Goal: Task Accomplishment & Management: Manage account settings

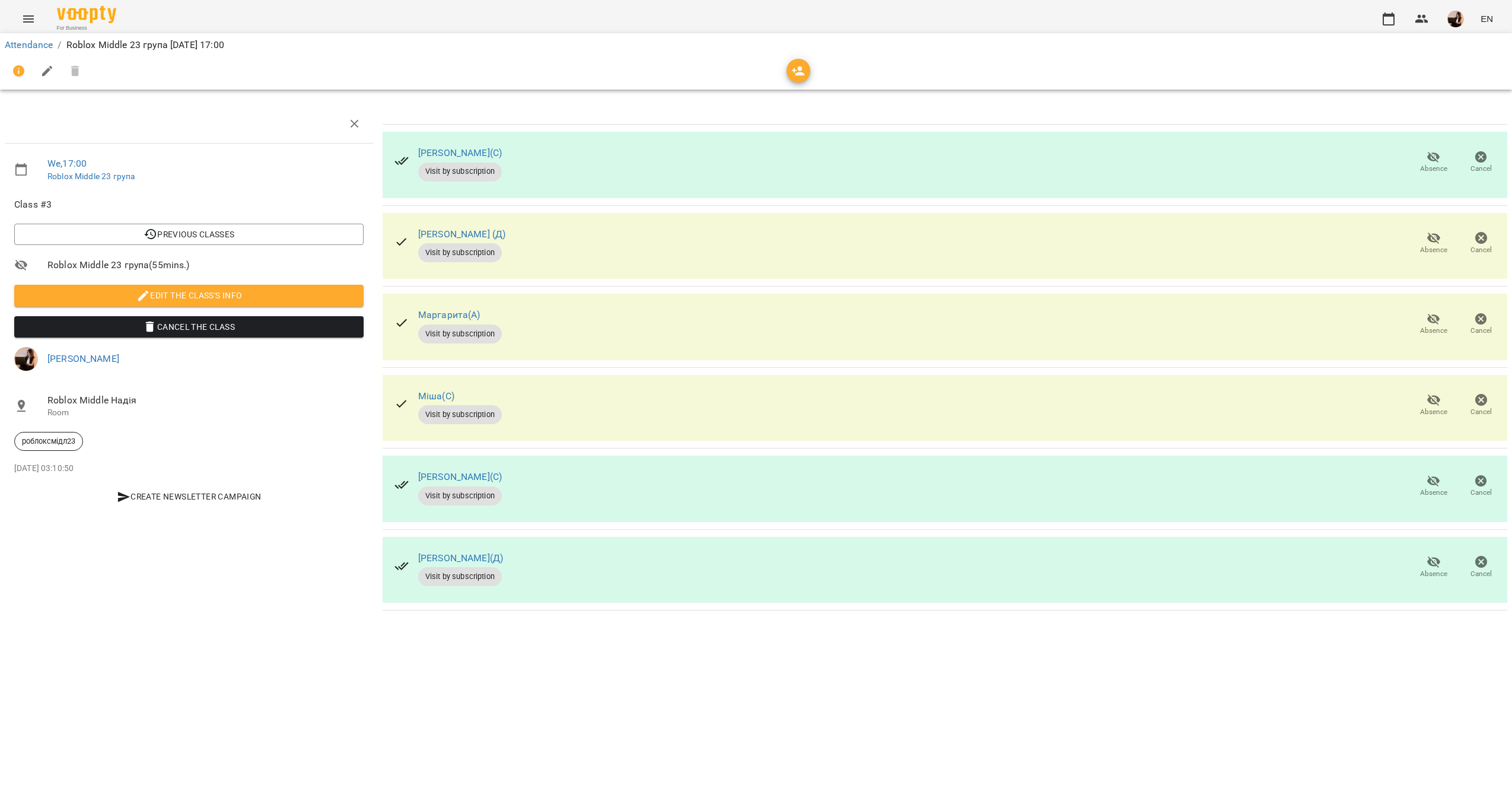
click at [577, 616] on div "Attendance / Roblox Middle 23 група [DATE] 17:00 We , 17:00 Roblox Middle 23 гр…" at bounding box center [756, 327] width 1512 height 577
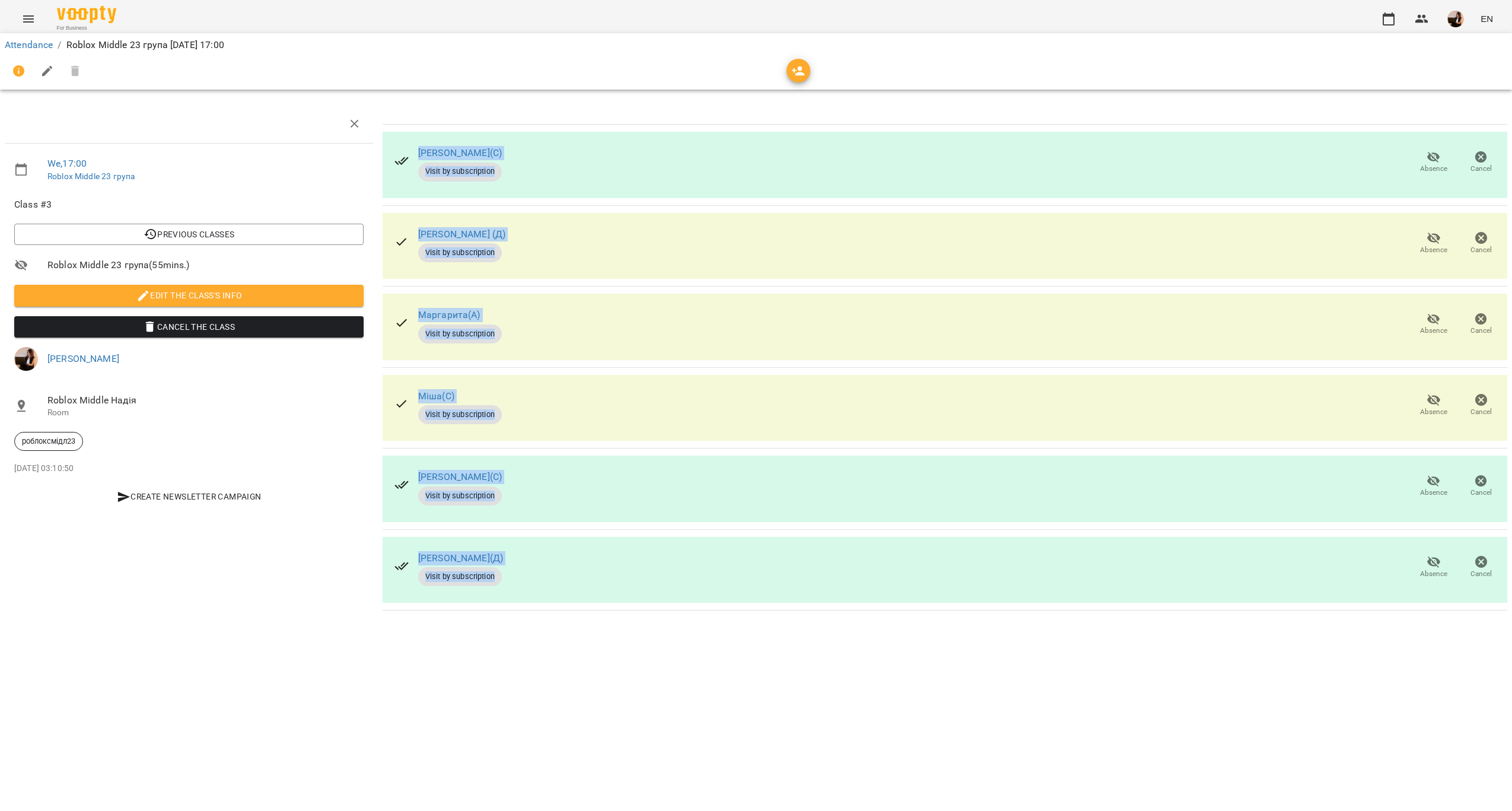
drag, startPoint x: 413, startPoint y: 143, endPoint x: 668, endPoint y: 537, distance: 469.3
click at [668, 537] on tbody "[PERSON_NAME](С) Visit by subscription Absence Cancel [PERSON_NAME] (Д) Visit b…" at bounding box center [945, 367] width 1125 height 486
copy tbody "[PERSON_NAME](С) Visit by subscription Absence Cancel [PERSON_NAME] (Д) Visit b…"
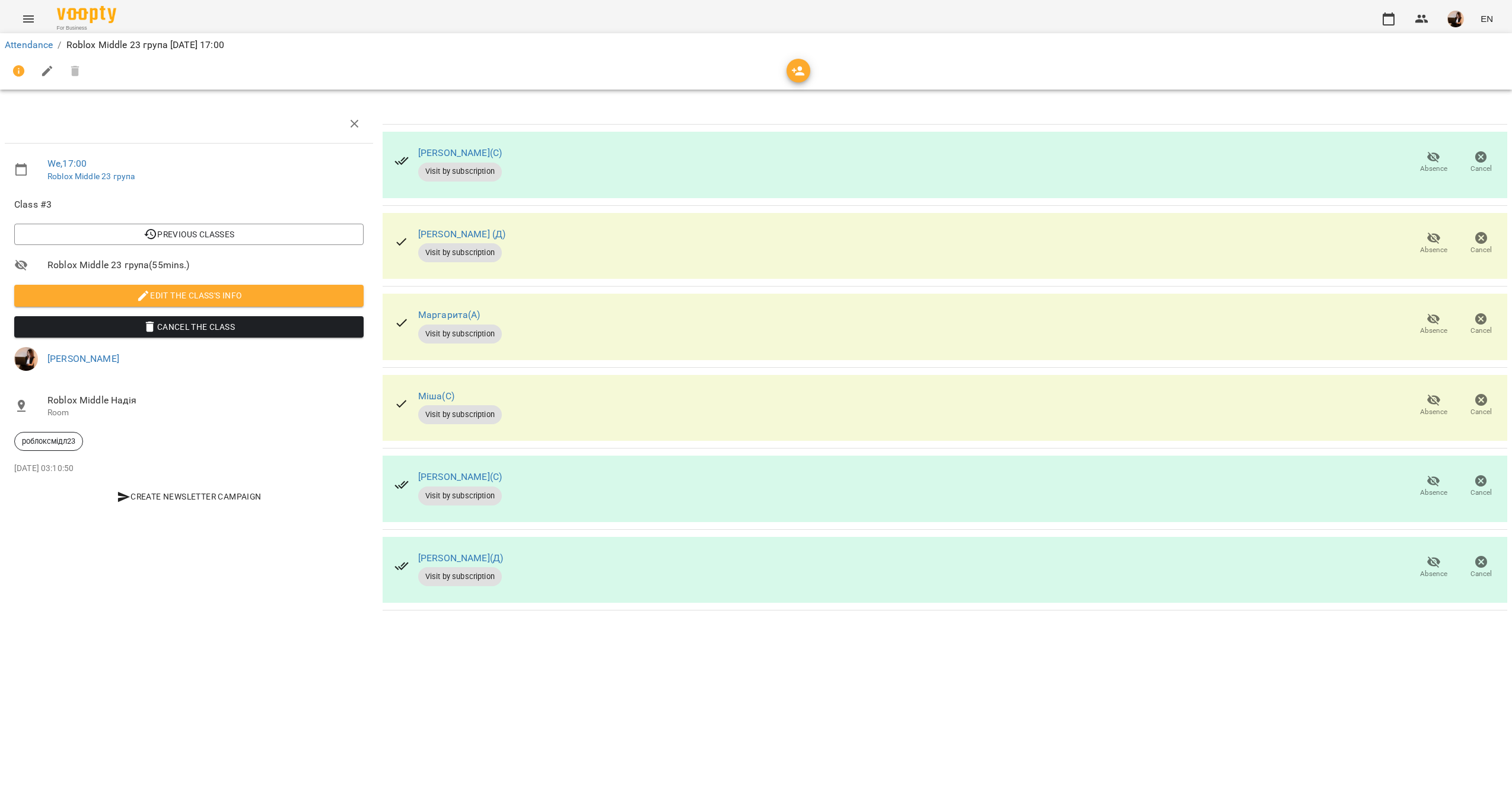
click at [636, 616] on div "Attendance / Roblox Middle 23 група [DATE] 17:00 We , 17:00 Roblox Middle 23 гр…" at bounding box center [756, 327] width 1512 height 577
click at [2, 41] on div "Attendance / Roblox Middle 23 група [DATE] 17:00" at bounding box center [756, 45] width 1507 height 19
click at [6, 42] on link "Attendance" at bounding box center [28, 45] width 48 height 11
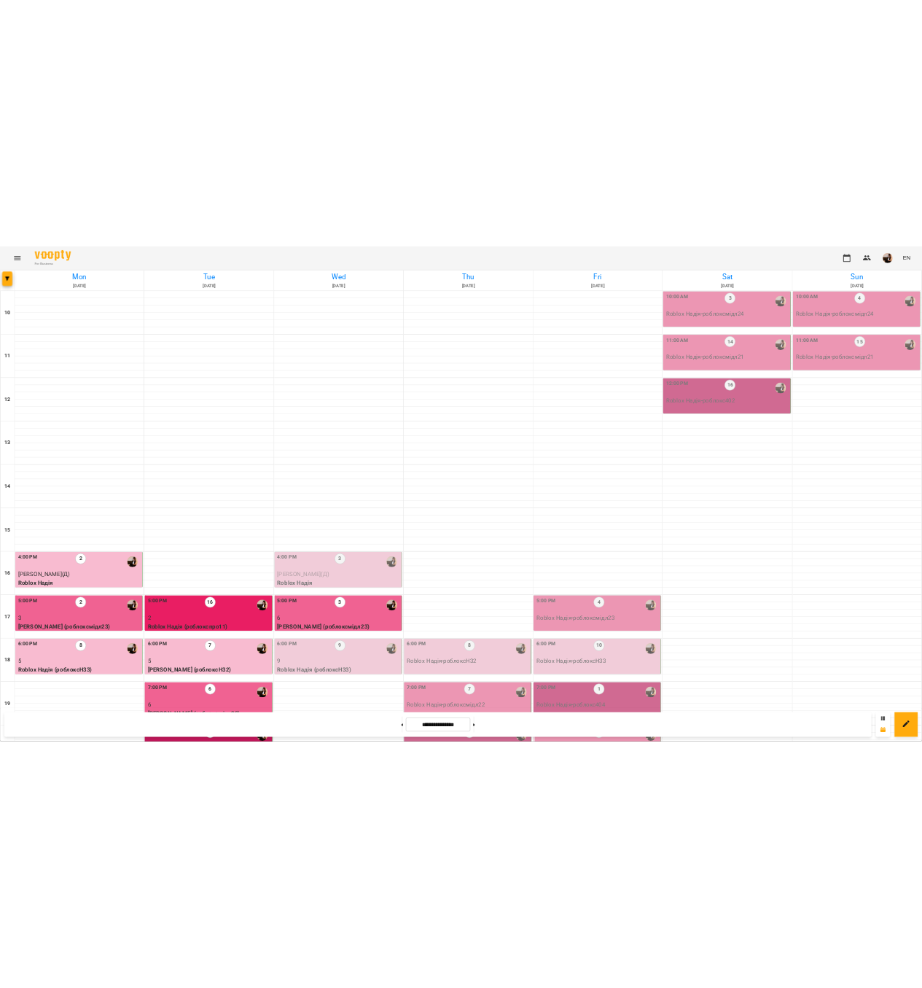
scroll to position [219, 0]
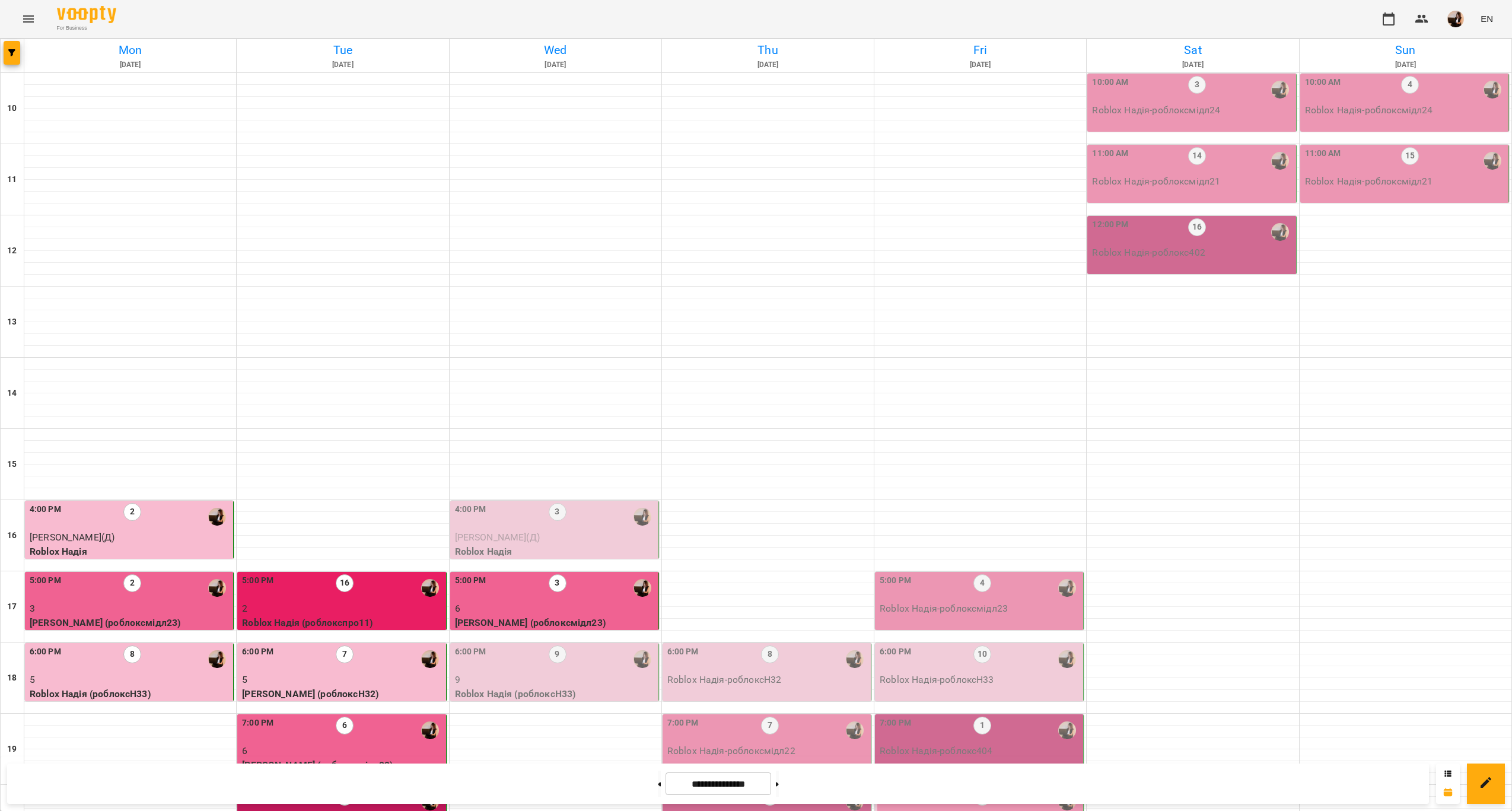
click at [598, 673] on p "9" at bounding box center [555, 680] width 201 height 14
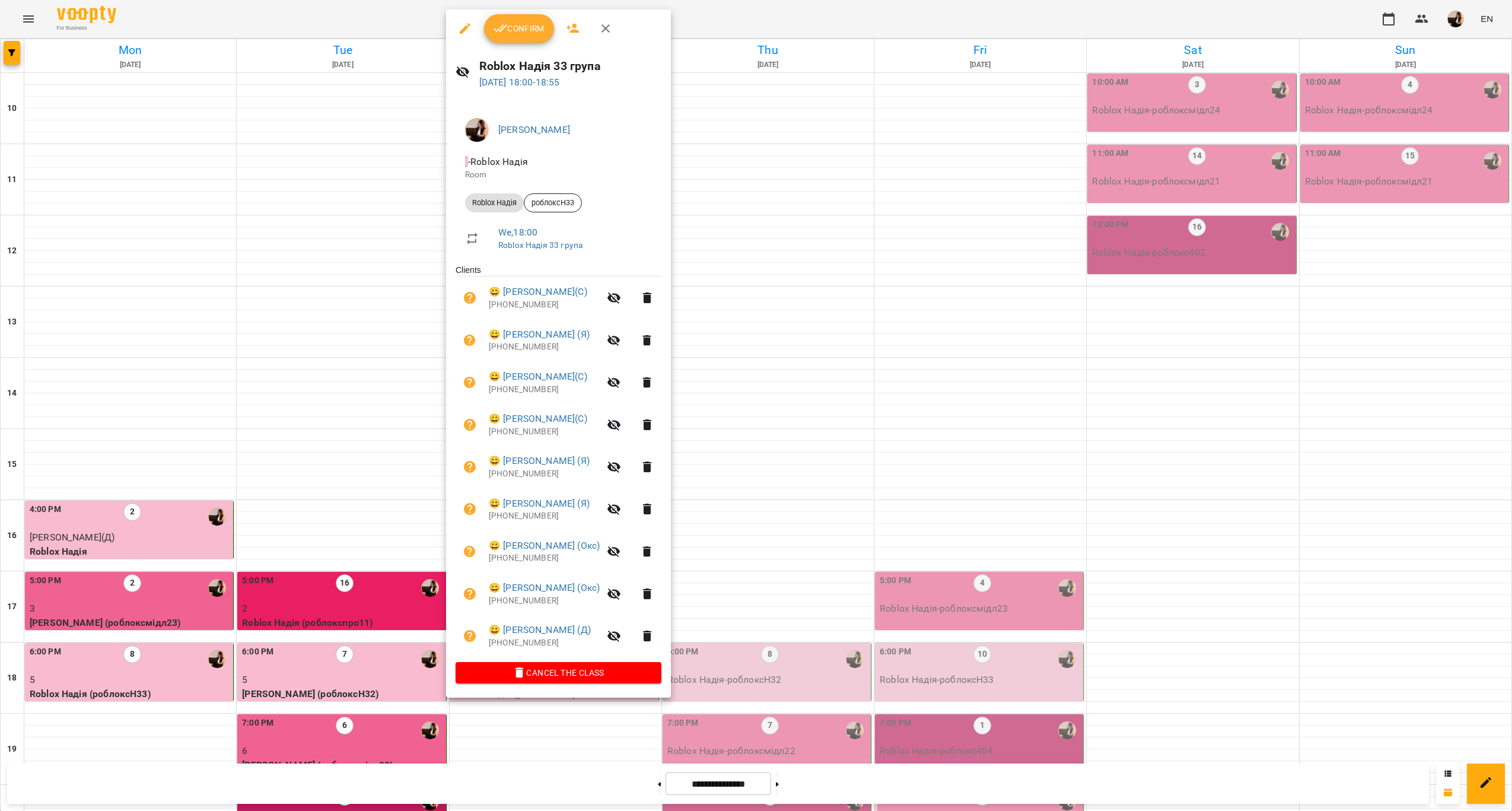
click at [500, 18] on button "Confirm" at bounding box center [519, 28] width 70 height 28
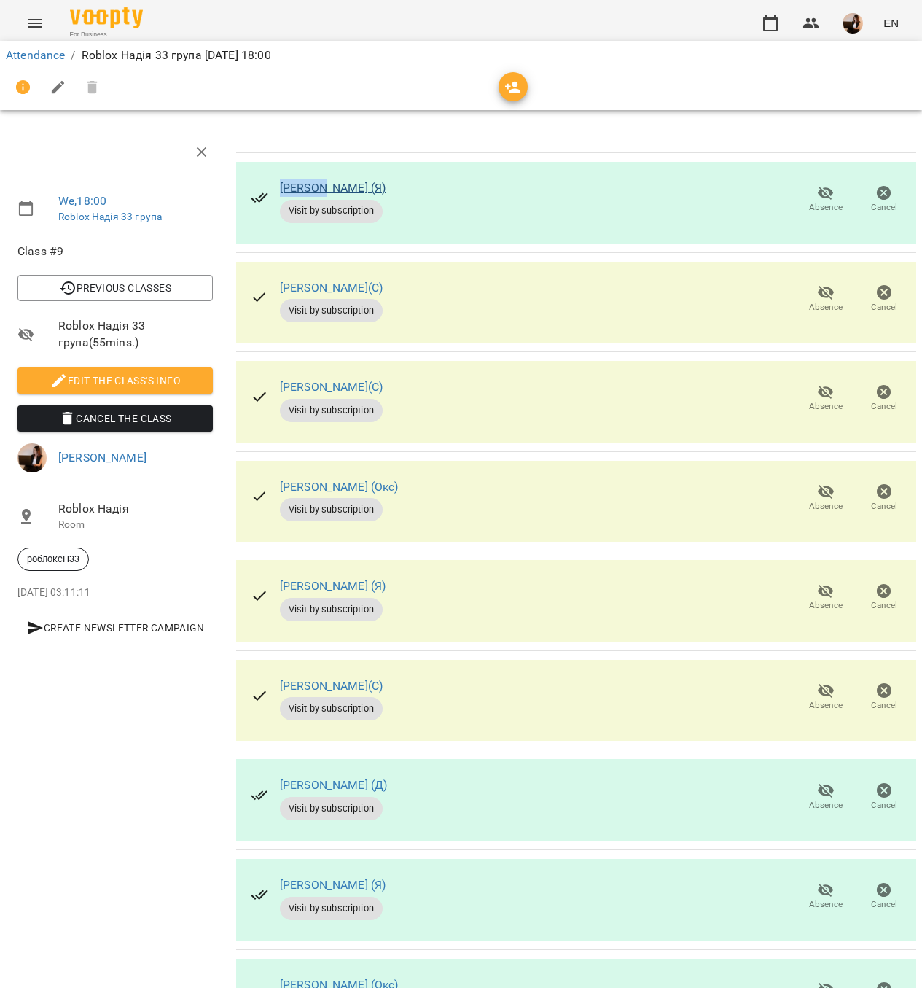
drag, startPoint x: 270, startPoint y: 173, endPoint x: 317, endPoint y: 181, distance: 48.1
click at [317, 181] on div "[PERSON_NAME] (Я) Visit by subscription" at bounding box center [318, 200] width 158 height 70
copy link "Євгенія"
click at [468, 286] on div "[PERSON_NAME](С) Visit by subscription Absence Cancel" at bounding box center [576, 303] width 680 height 82
click at [817, 286] on icon "button" at bounding box center [825, 292] width 17 height 17
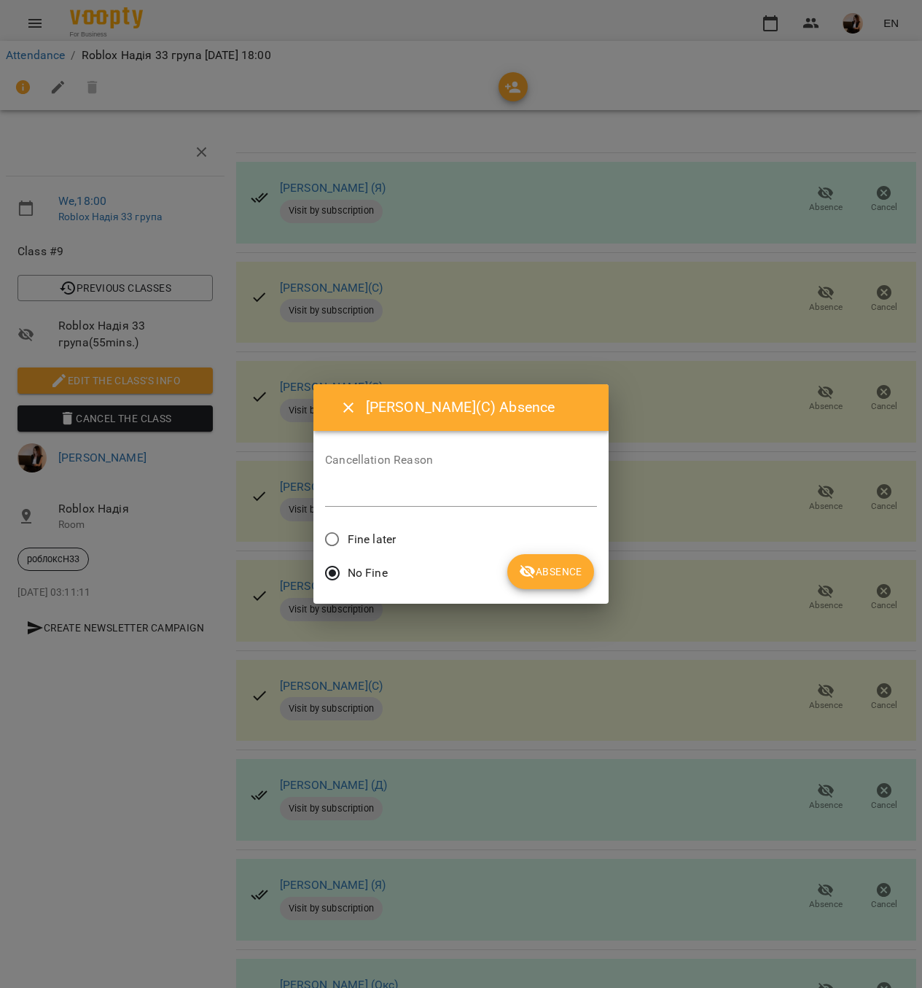
click at [390, 537] on span "Fine later" at bounding box center [372, 539] width 48 height 17
click at [528, 574] on icon "submit" at bounding box center [527, 571] width 17 height 17
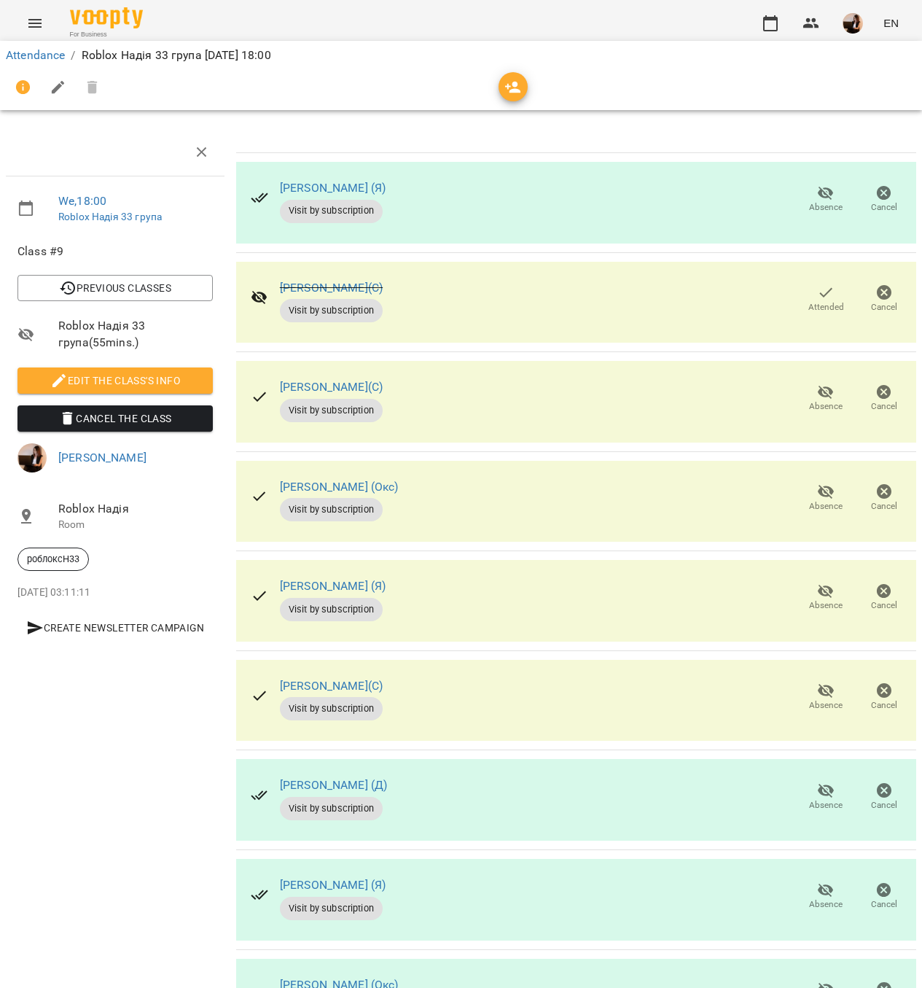
click at [534, 385] on div "[PERSON_NAME](С) Visit by subscription Absence Cancel" at bounding box center [576, 402] width 680 height 82
click at [818, 391] on icon "button" at bounding box center [826, 393] width 16 height 14
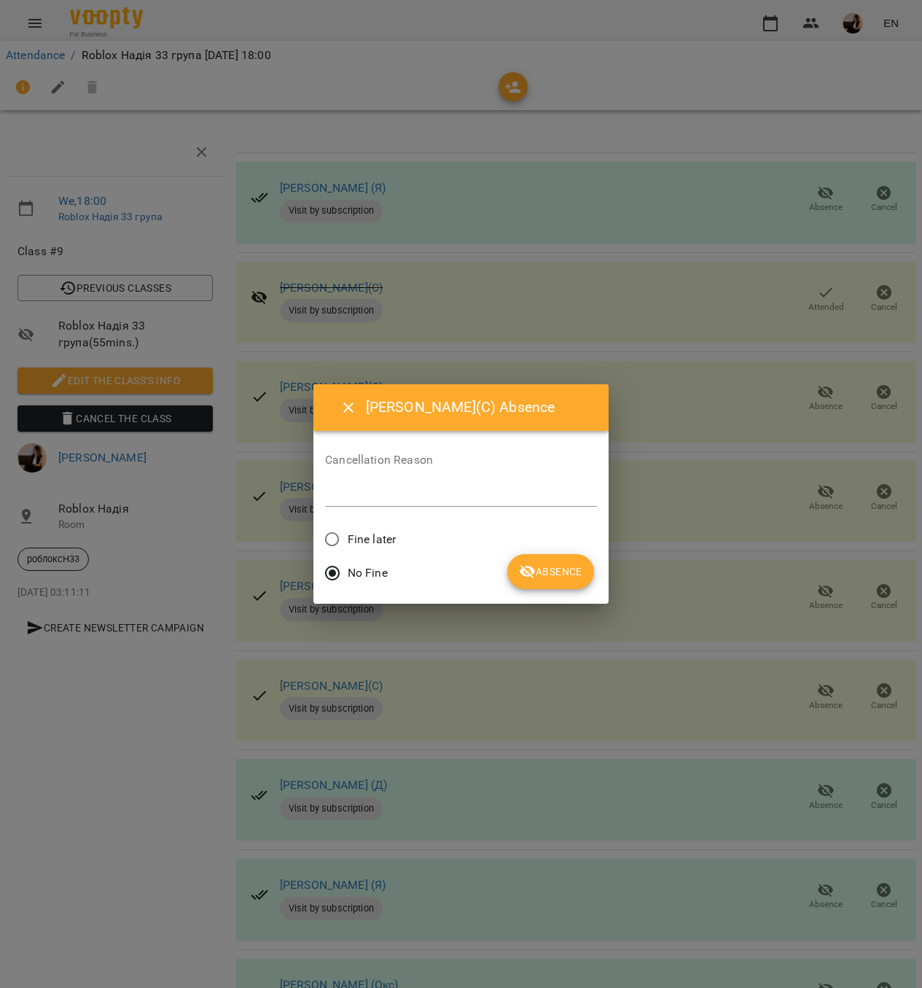
click at [367, 539] on span "Fine later" at bounding box center [372, 539] width 48 height 17
click at [572, 560] on button "Absence" at bounding box center [550, 571] width 87 height 35
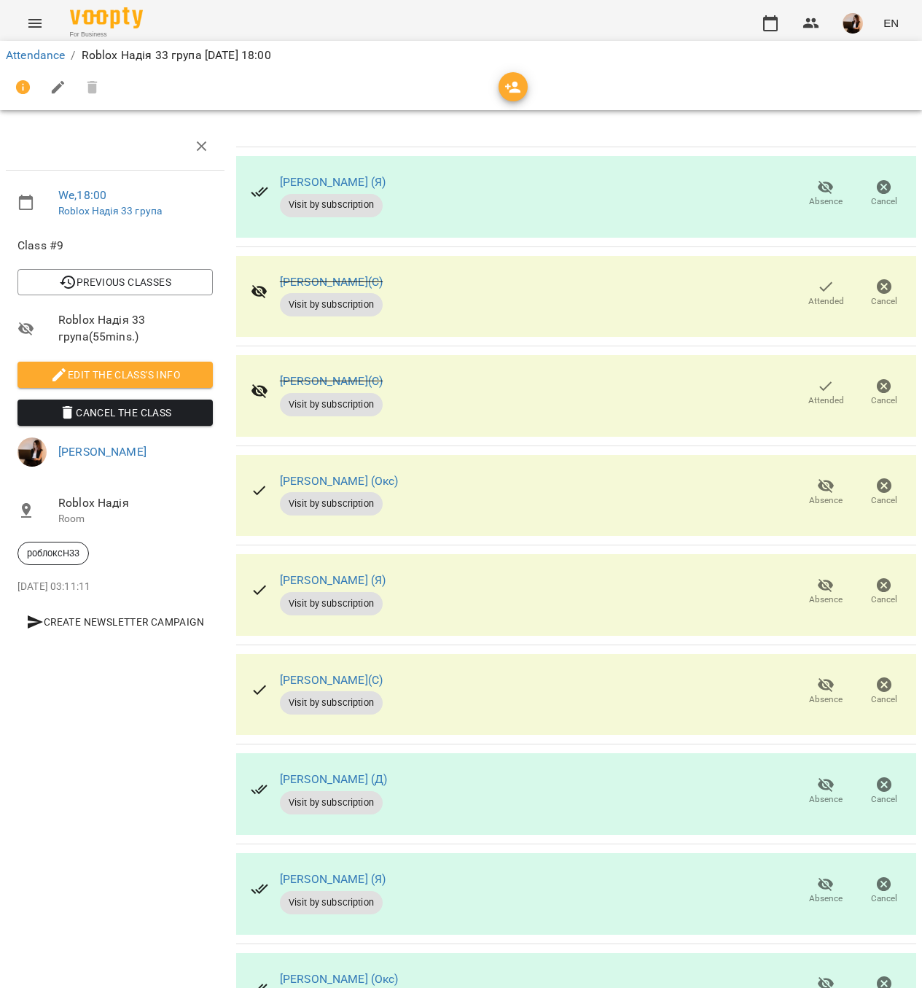
scroll to position [90, 0]
click at [805, 676] on span "Absence" at bounding box center [825, 690] width 41 height 29
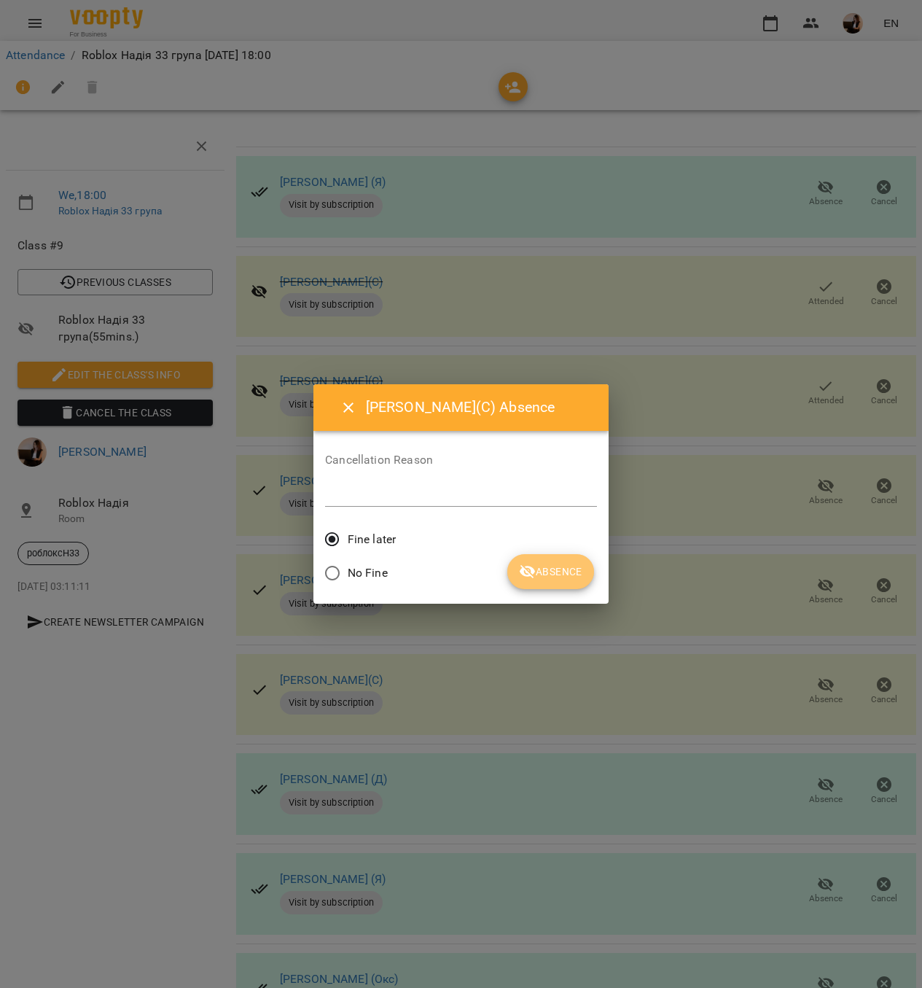
click at [550, 572] on span "Absence" at bounding box center [550, 571] width 63 height 17
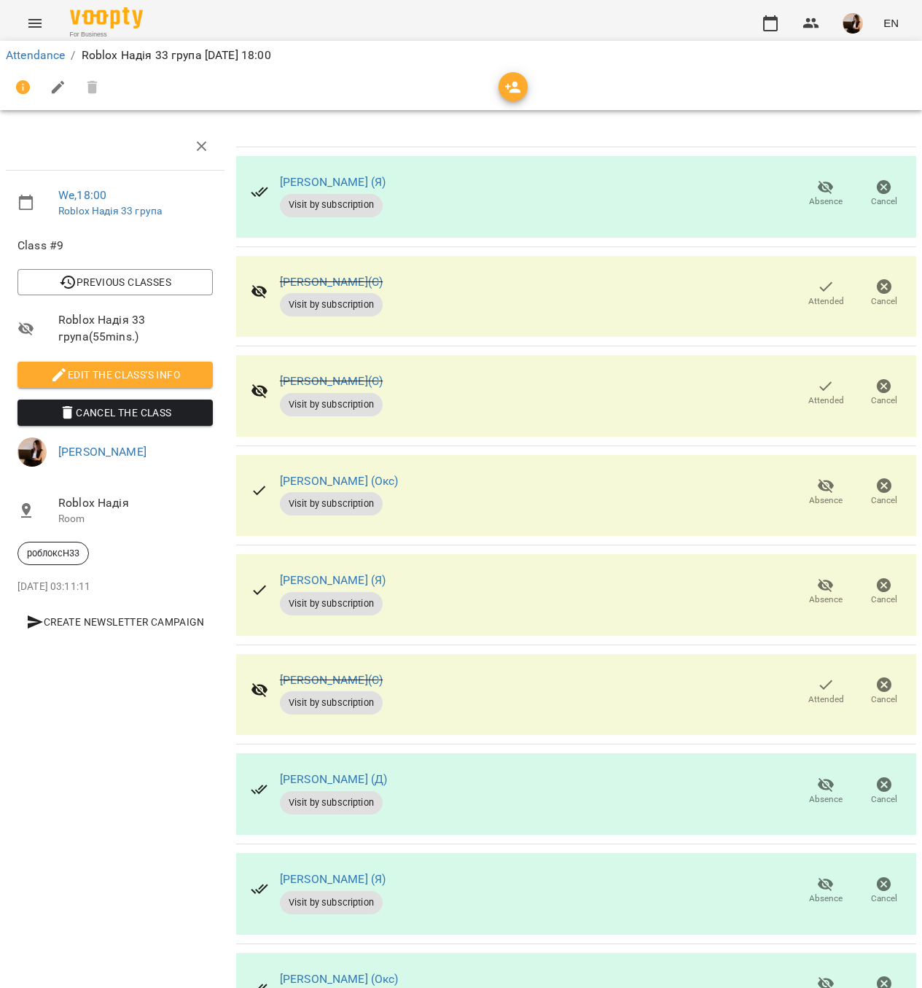
scroll to position [0, 0]
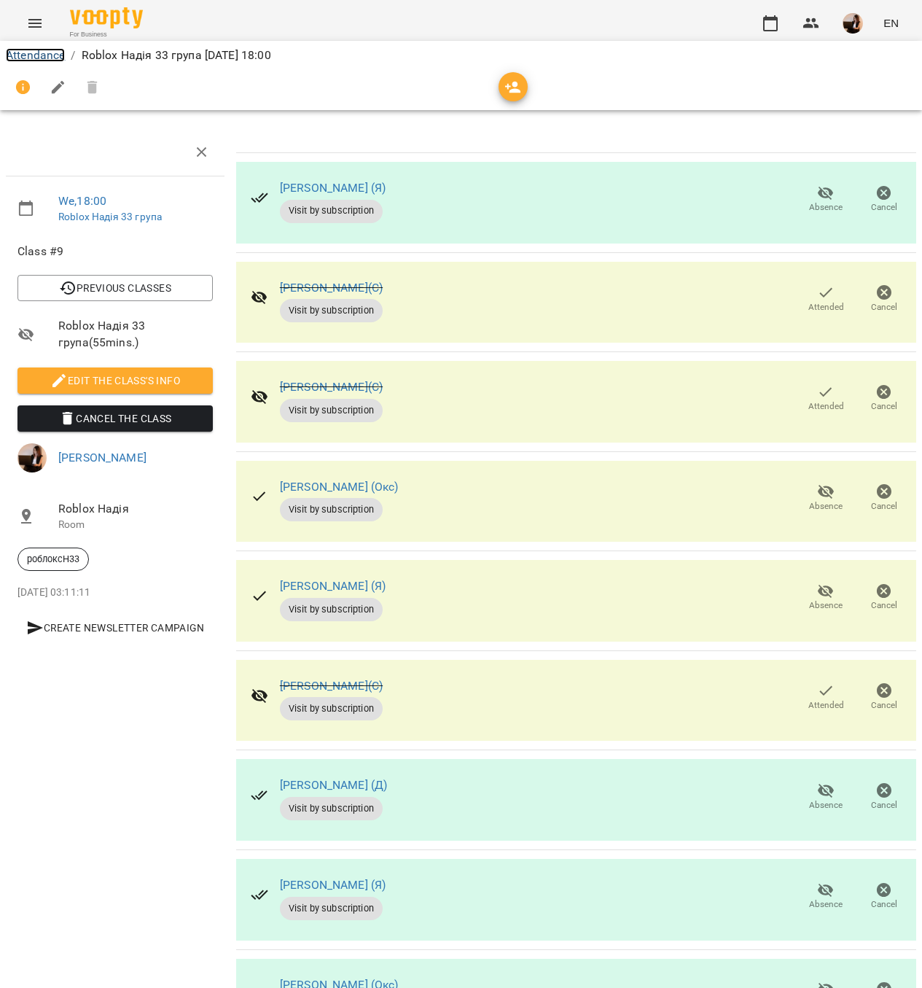
click at [33, 60] on link "Attendance" at bounding box center [35, 55] width 59 height 14
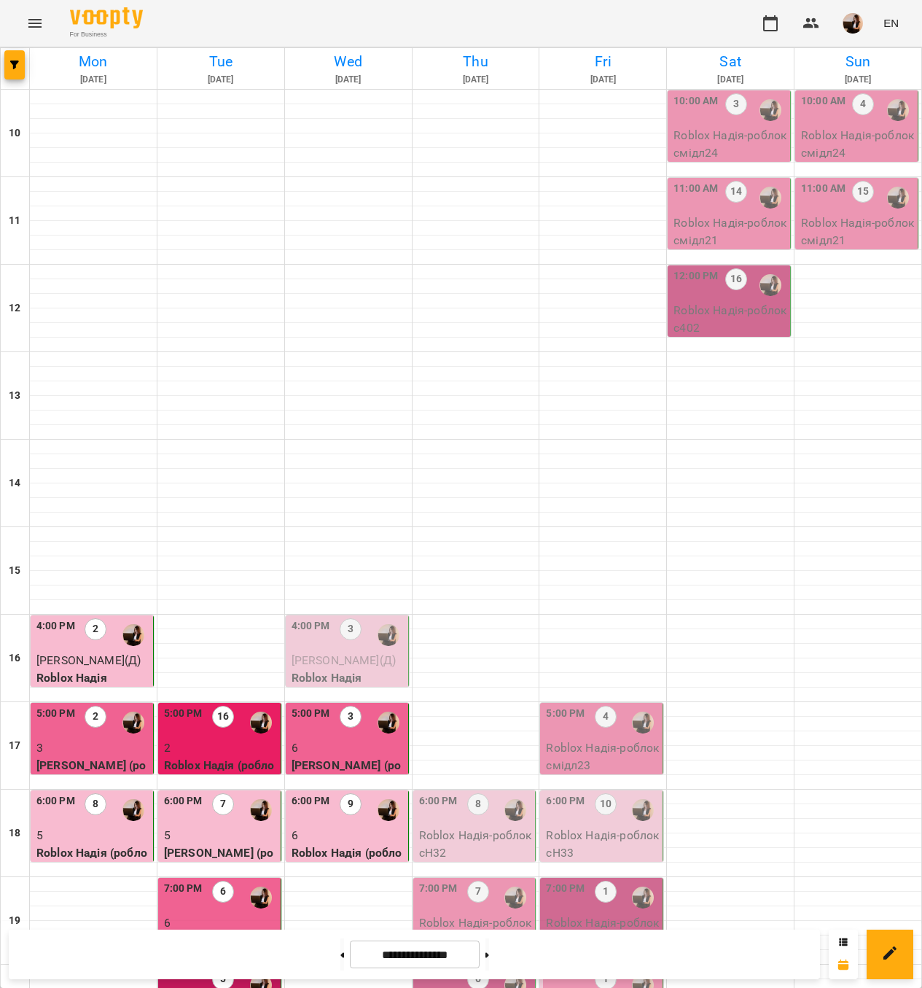
scroll to position [305, 0]
click at [346, 827] on p "6" at bounding box center [349, 835] width 114 height 17
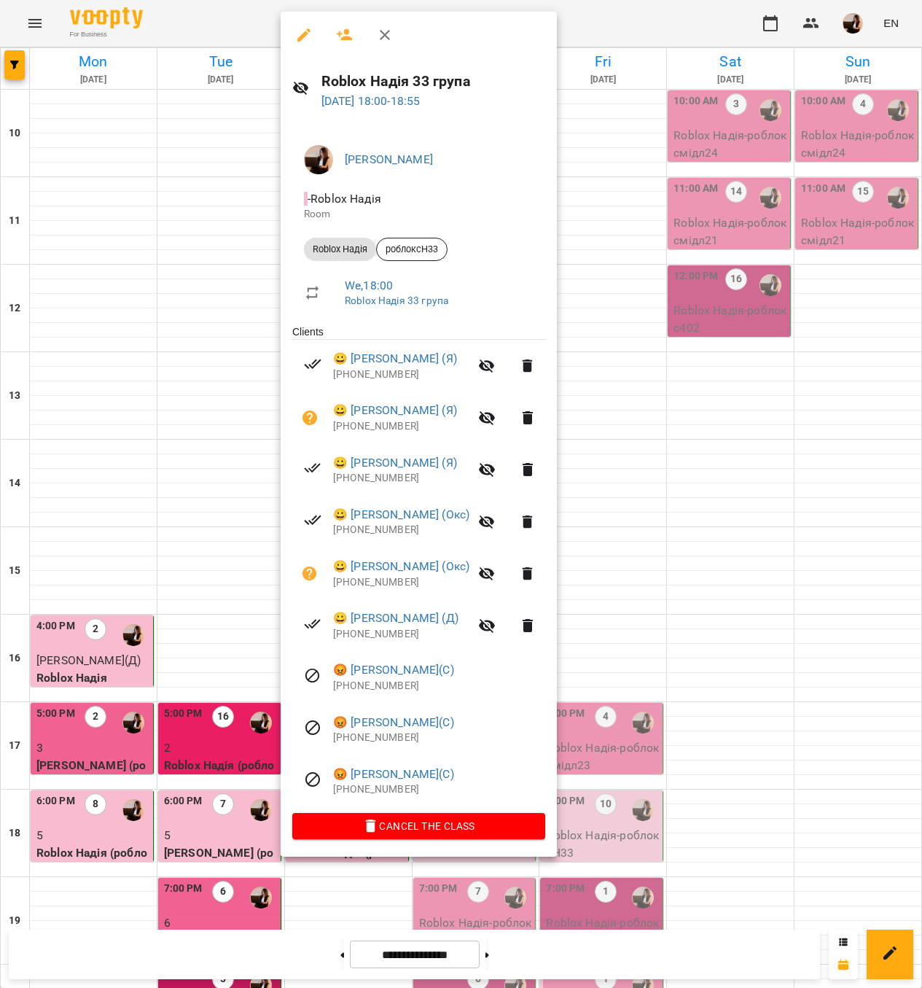
click at [628, 583] on div at bounding box center [461, 494] width 922 height 988
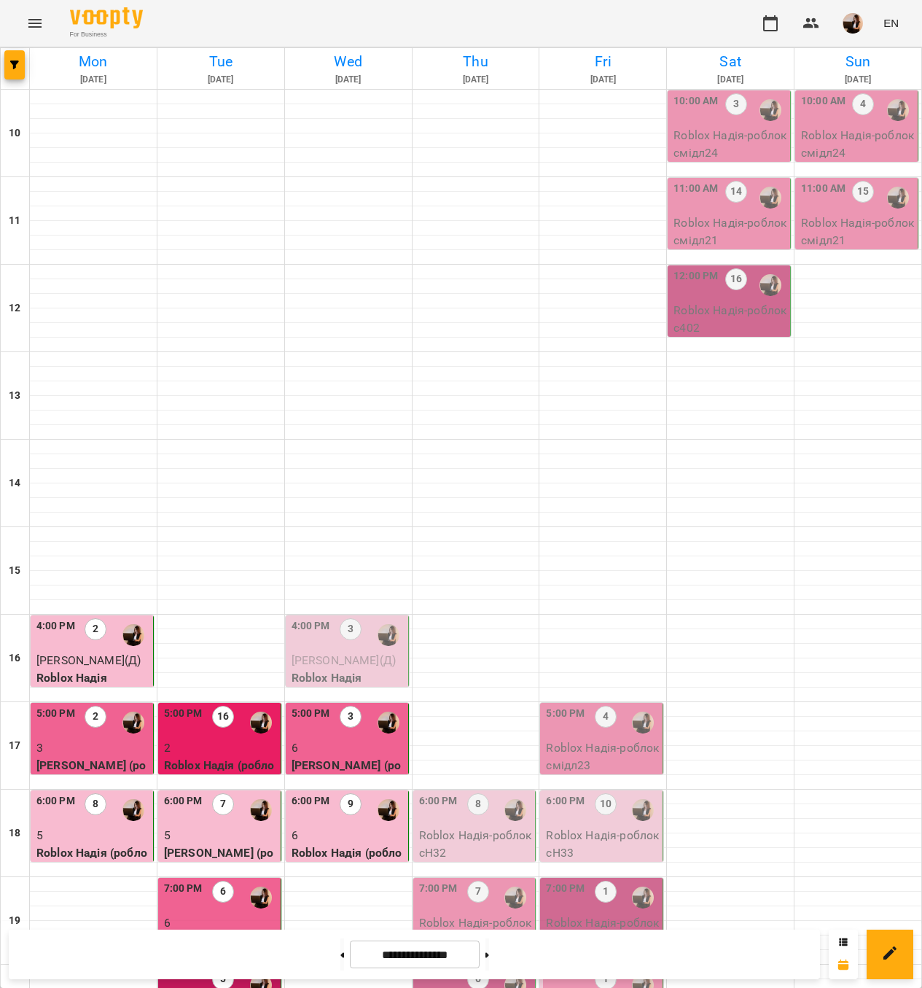
click at [58, 793] on div "6:00 PM" at bounding box center [55, 810] width 39 height 34
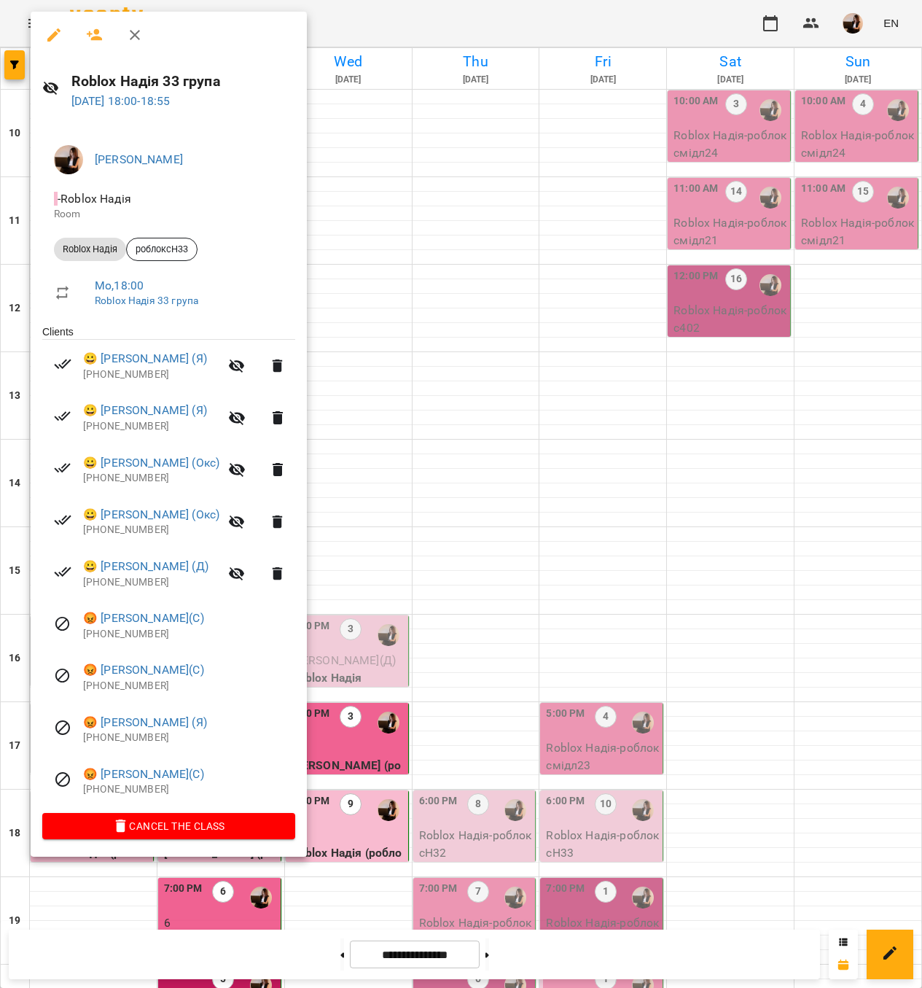
click at [190, 79] on h6 "Roblox Надія 33 група" at bounding box center [183, 81] width 224 height 23
copy h6 "Roblox Надія 33 група"
